Goal: Task Accomplishment & Management: Complete application form

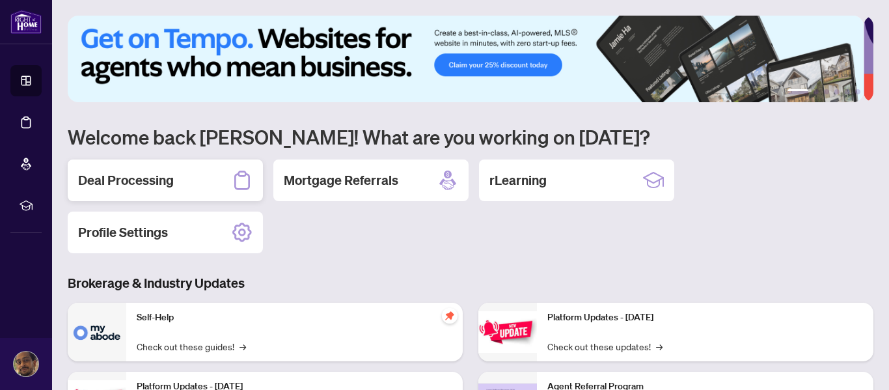
click at [179, 180] on div "Deal Processing" at bounding box center [165, 180] width 195 height 42
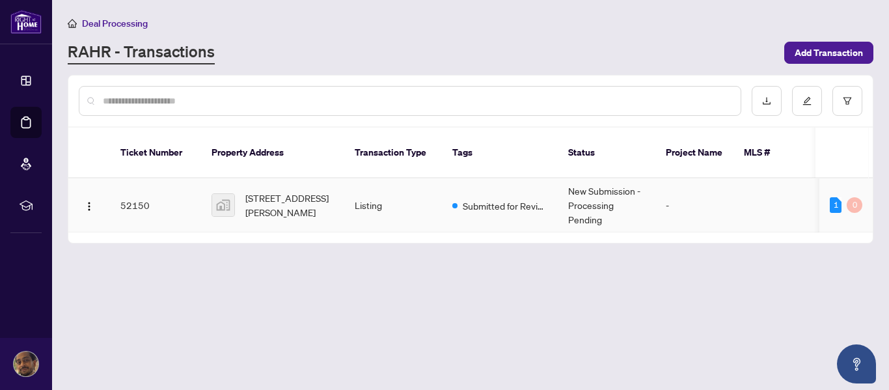
click at [370, 191] on td "Listing" at bounding box center [393, 205] width 98 height 54
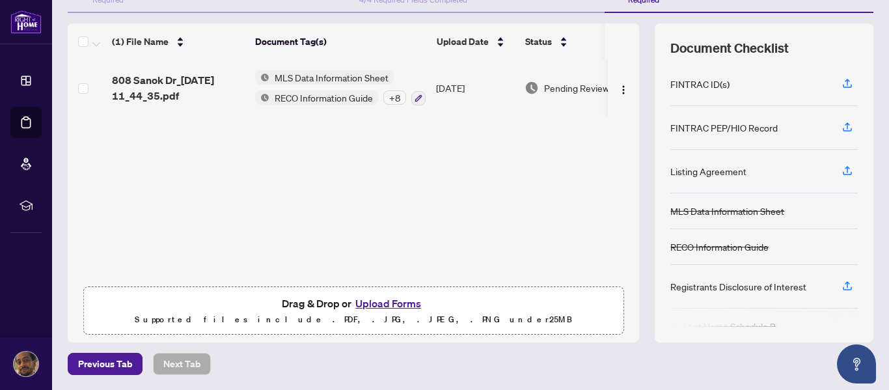
scroll to position [51, 0]
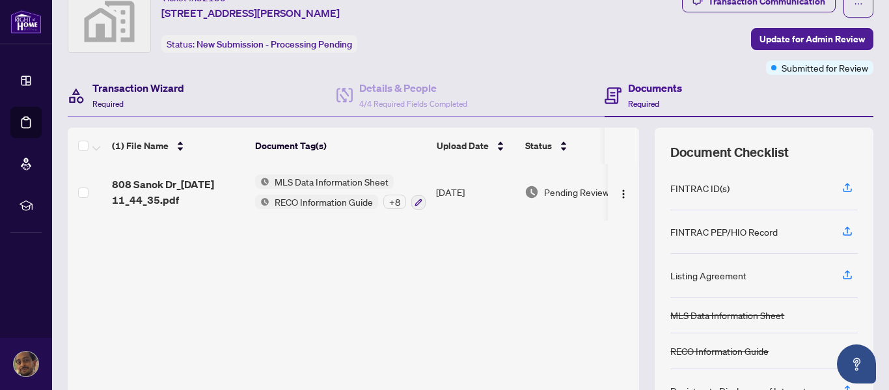
click at [145, 100] on div "Transaction Wizard Required" at bounding box center [138, 95] width 92 height 31
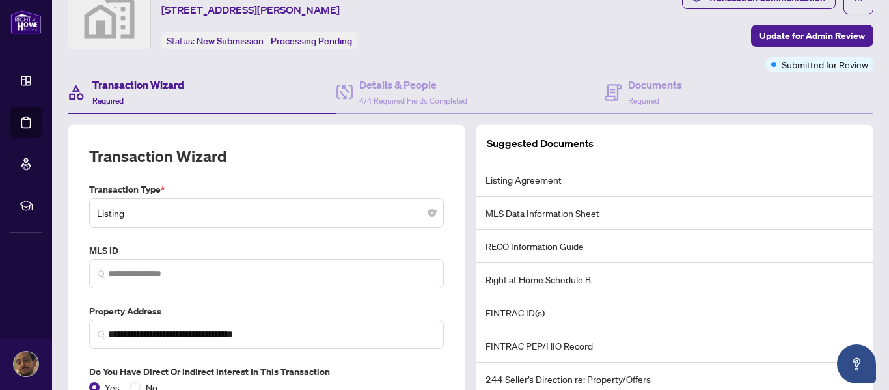
scroll to position [50, 0]
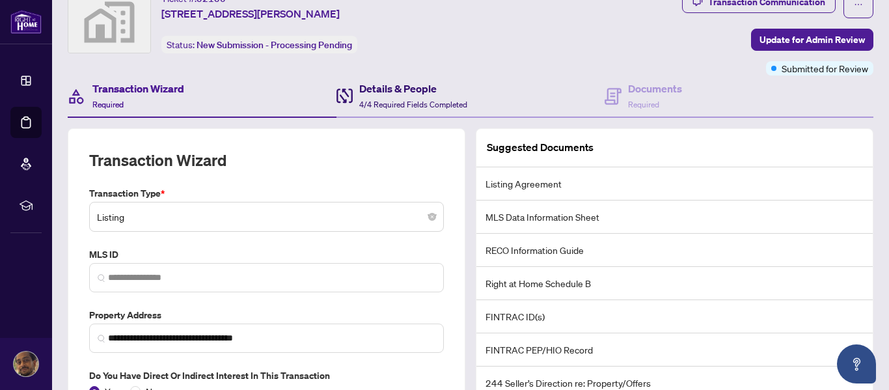
click at [370, 87] on h4 "Details & People" at bounding box center [413, 89] width 108 height 16
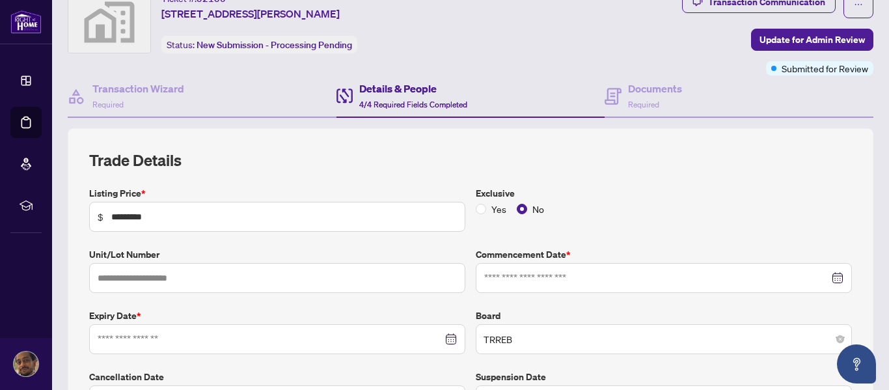
type input "**********"
click at [698, 103] on div "Documents Required" at bounding box center [739, 96] width 269 height 42
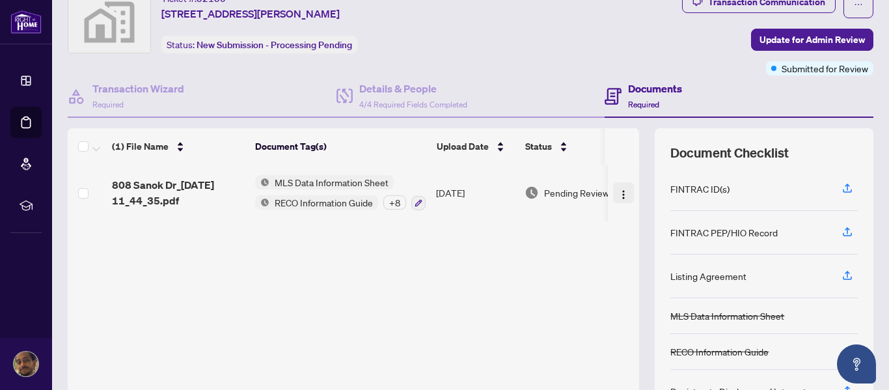
click at [618, 195] on img "button" at bounding box center [623, 194] width 10 height 10
click at [470, 238] on div "808 Sanok Dr_2025-09-18 11_44_35.pdf MLS Data Information Sheet RECO Informatio…" at bounding box center [353, 275] width 571 height 220
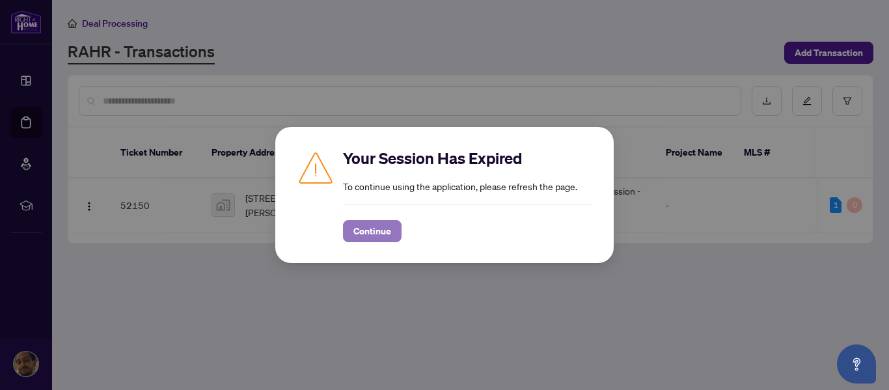
click at [364, 232] on span "Continue" at bounding box center [372, 231] width 38 height 21
